Goal: Navigation & Orientation: Find specific page/section

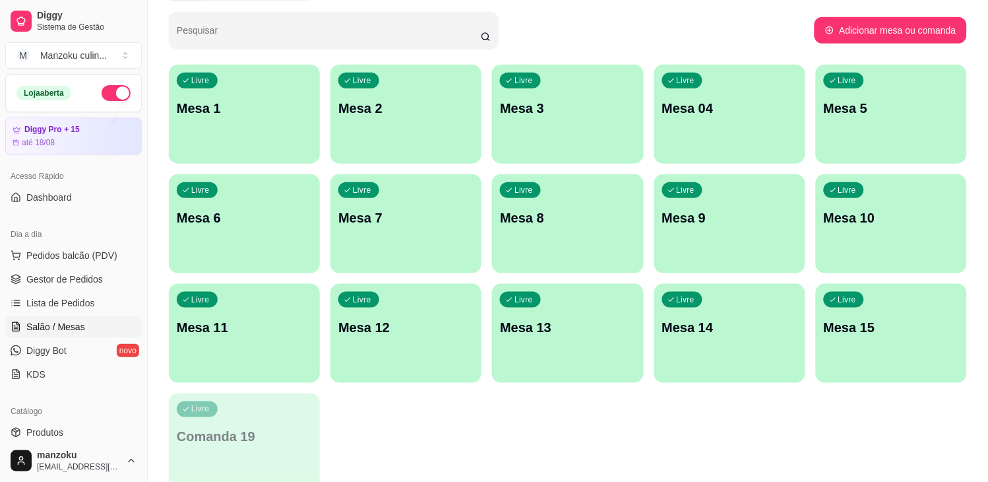
scroll to position [220, 0]
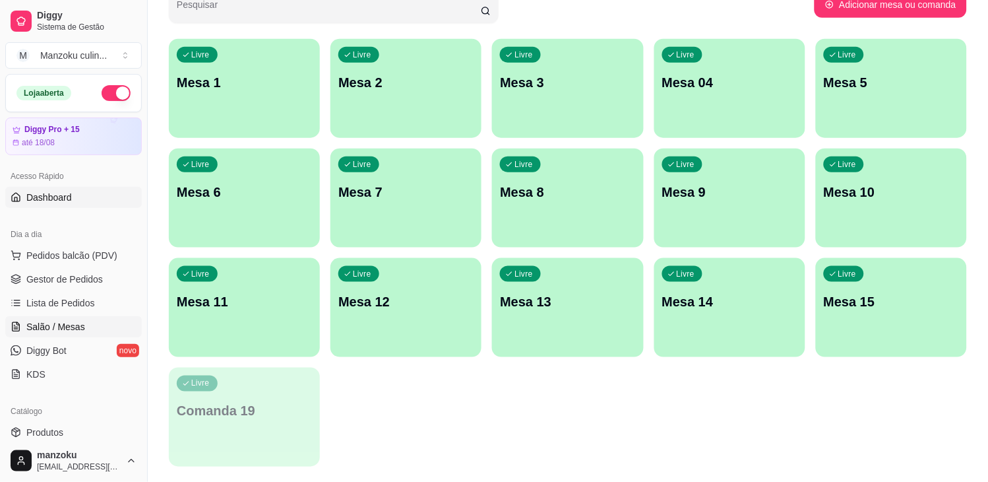
click at [71, 202] on link "Dashboard" at bounding box center [73, 197] width 137 height 21
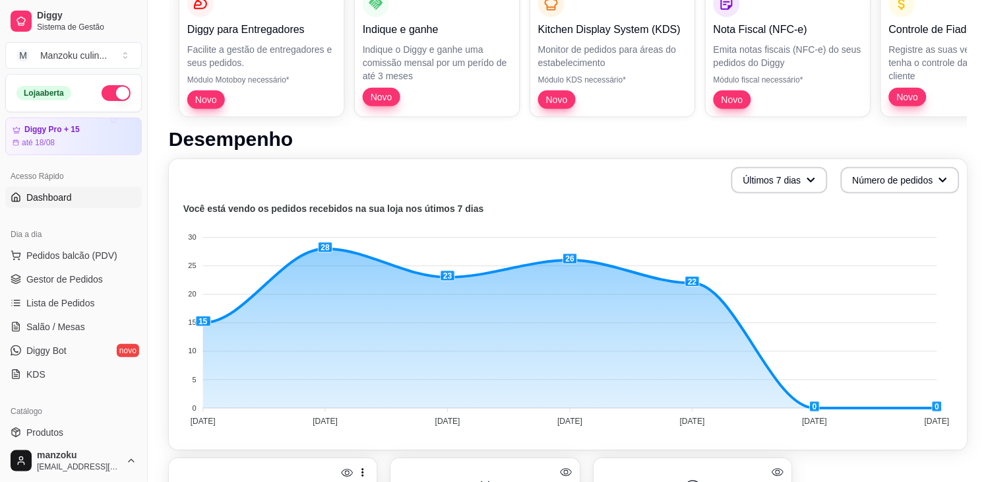
scroll to position [165, 0]
click at [75, 255] on span "Pedidos balcão (PDV)" at bounding box center [71, 255] width 91 height 13
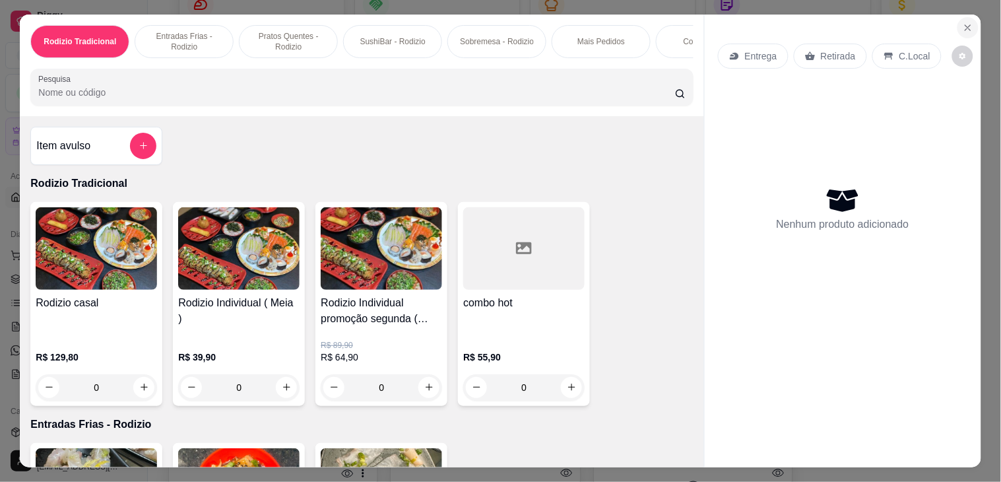
click at [963, 22] on icon "Close" at bounding box center [968, 27] width 11 height 11
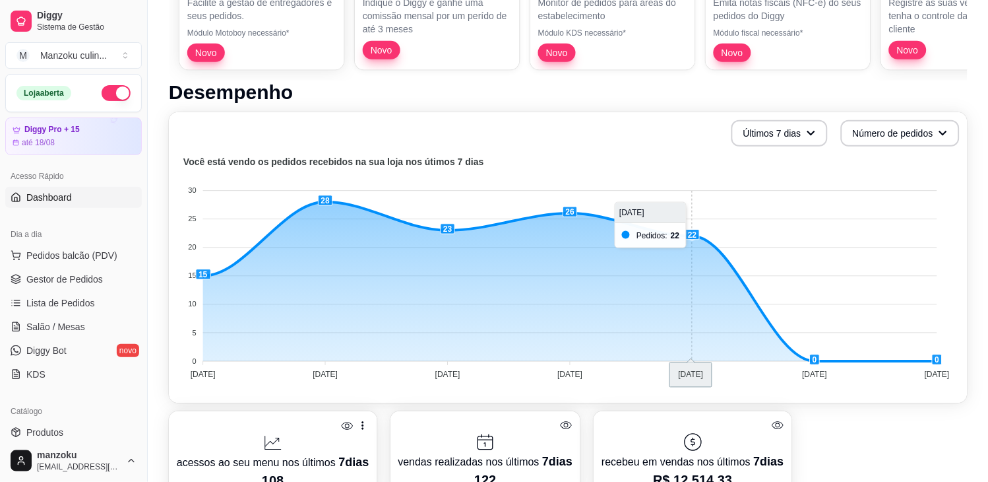
scroll to position [238, 0]
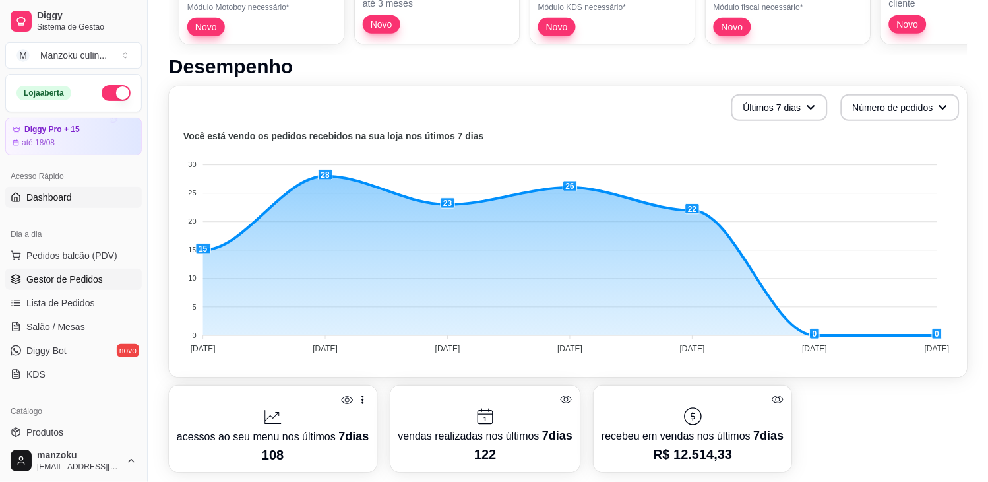
click at [96, 273] on span "Gestor de Pedidos" at bounding box center [64, 278] width 77 height 13
